Goal: Check status: Check status

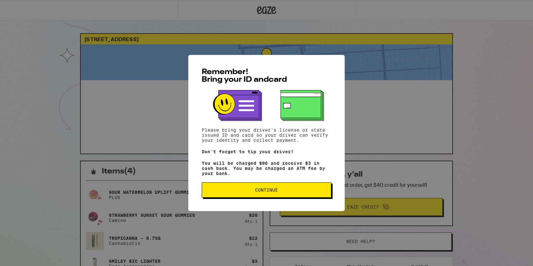
click at [245, 192] on span "Continue" at bounding box center [266, 190] width 119 height 4
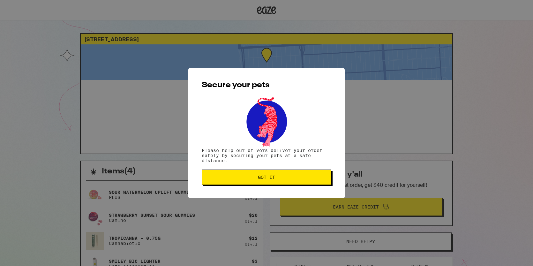
click at [249, 176] on span "Got it" at bounding box center [266, 177] width 119 height 4
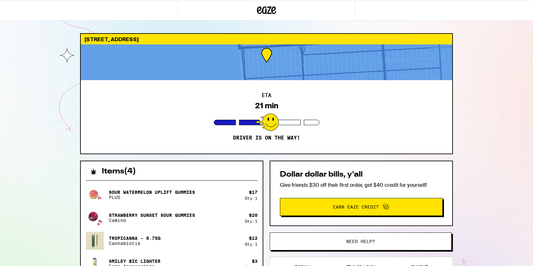
click at [274, 121] on div at bounding box center [267, 122] width 23 height 18
